Goal: Navigation & Orientation: Find specific page/section

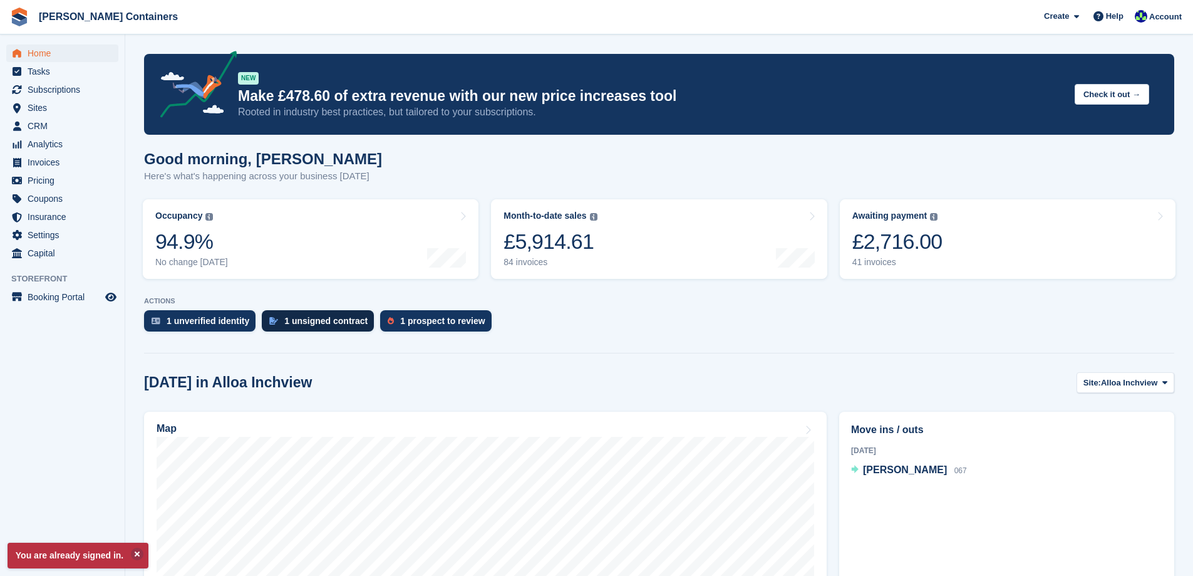
click at [311, 316] on div "1 unsigned contract" at bounding box center [325, 321] width 83 height 10
click at [403, 323] on div "1 prospect to review" at bounding box center [442, 321] width 85 height 10
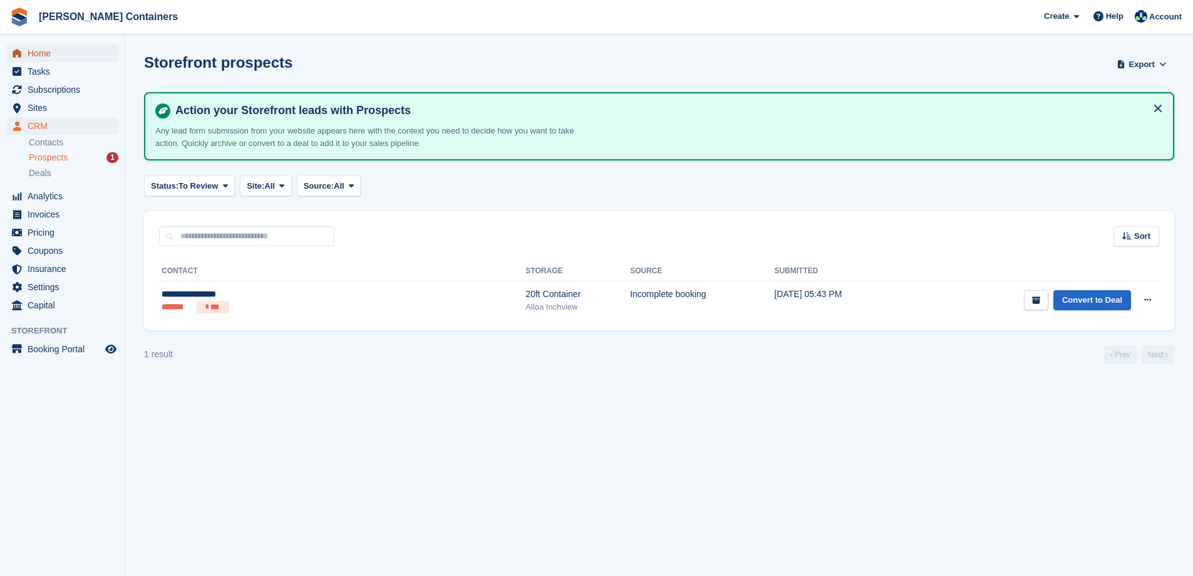
click at [52, 58] on span "Home" at bounding box center [65, 53] width 75 height 18
